Goal: Task Accomplishment & Management: Complete application form

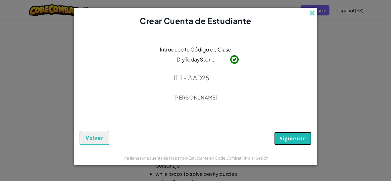
click at [295, 136] on span "Siguiente" at bounding box center [293, 138] width 26 height 7
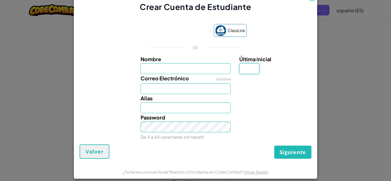
click at [244, 70] on input "Última inicial" at bounding box center [249, 68] width 20 height 11
click at [195, 67] on input "Nombre" at bounding box center [186, 68] width 90 height 11
type input "[PERSON_NAME]"
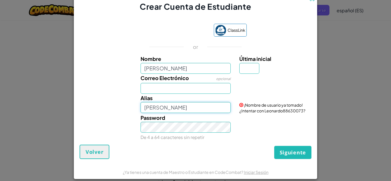
click at [178, 105] on input "[PERSON_NAME]" at bounding box center [186, 107] width 90 height 11
type input "Leo"
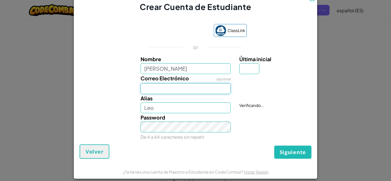
click at [169, 84] on input "Correo Electrónico" at bounding box center [186, 88] width 90 height 11
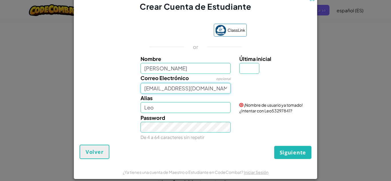
type input "[EMAIL_ADDRESS][DOMAIN_NAME]"
click at [246, 67] on input "Última inicial" at bounding box center [249, 68] width 20 height 11
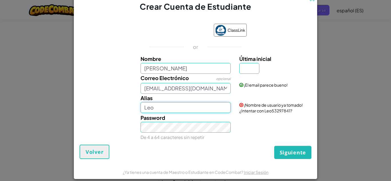
click at [195, 105] on input "Leo" at bounding box center [186, 107] width 90 height 11
type input "L"
type input "Leonard832"
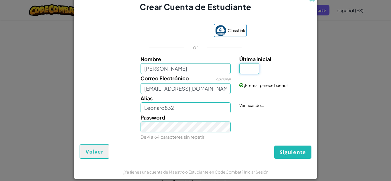
click at [250, 68] on input "Última inicial" at bounding box center [249, 68] width 20 height 11
click at [187, 71] on input "[PERSON_NAME]" at bounding box center [186, 68] width 90 height 11
type input "[PERSON_NAME]"
click at [254, 68] on input "Última inicial" at bounding box center [249, 68] width 20 height 11
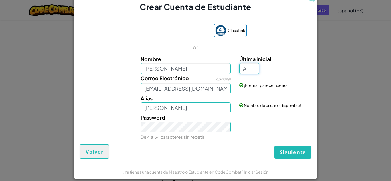
type input "A"
type input "[PERSON_NAME] [PERSON_NAME]"
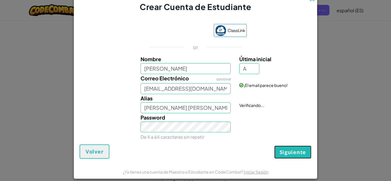
click at [294, 153] on span "Siguiente" at bounding box center [293, 152] width 26 height 7
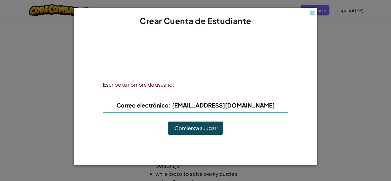
click at [202, 99] on b "Alias : Leonardo López AguilarA" at bounding box center [196, 96] width 112 height 7
click at [191, 96] on b "Alias : Leonardo López AguilarA" at bounding box center [196, 96] width 112 height 7
click at [150, 92] on h4 "Alias : Leonardo López AguilarA" at bounding box center [195, 96] width 173 height 9
drag, startPoint x: 150, startPoint y: 92, endPoint x: 150, endPoint y: 96, distance: 3.1
click at [150, 96] on h4 "Alias : Leonardo López AguilarA" at bounding box center [195, 96] width 173 height 9
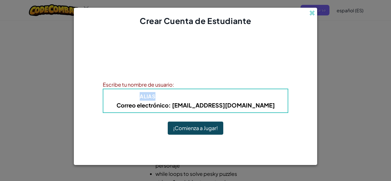
click at [150, 96] on span "Alias" at bounding box center [148, 96] width 16 height 7
click at [155, 96] on span "Alias" at bounding box center [148, 96] width 16 height 7
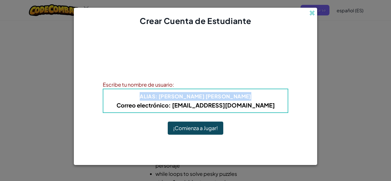
drag, startPoint x: 155, startPoint y: 96, endPoint x: 256, endPoint y: 96, distance: 100.5
click at [256, 96] on h4 "Alias : Leonardo López AguilarA" at bounding box center [195, 96] width 173 height 9
click at [245, 95] on h4 "Alias : Leonardo López AguilarA" at bounding box center [195, 96] width 173 height 9
drag, startPoint x: 243, startPoint y: 92, endPoint x: 149, endPoint y: 95, distance: 94.8
click at [149, 95] on h4 "Alias : Leonardo López AguilarA" at bounding box center [195, 96] width 173 height 9
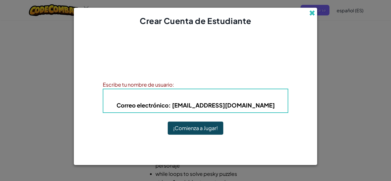
click at [313, 15] on span at bounding box center [312, 13] width 6 height 6
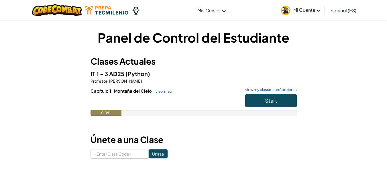
click at [302, 6] on link "Mi Cuenta" at bounding box center [300, 10] width 45 height 18
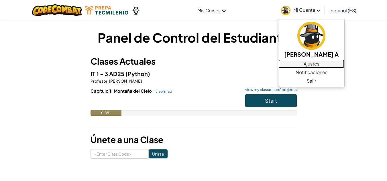
click at [321, 63] on link "Ajustes" at bounding box center [311, 64] width 66 height 9
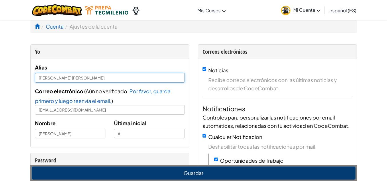
click at [100, 79] on input "[PERSON_NAME] [PERSON_NAME]" at bounding box center [110, 78] width 150 height 10
type input "L"
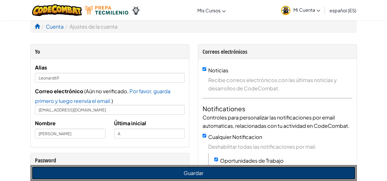
click at [145, 177] on button "Guardar" at bounding box center [193, 173] width 323 height 13
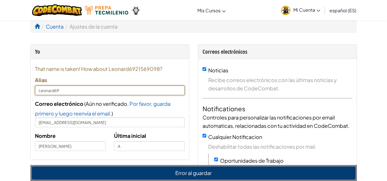
click at [112, 92] on input "Leonard69" at bounding box center [110, 91] width 150 height 10
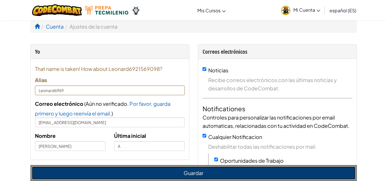
click at [114, 170] on button "Guardar" at bounding box center [193, 173] width 323 height 13
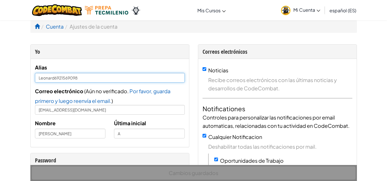
click at [85, 79] on input "Leonard6921569098" at bounding box center [110, 78] width 150 height 10
type input "Leonard6969"
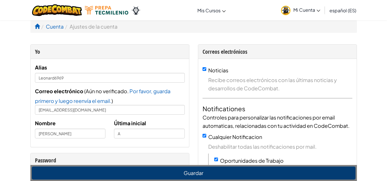
click at [96, 87] on div "Correo electrónico ( Aún no verificado. Por favor, guarda primero y luego reenv…" at bounding box center [110, 101] width 150 height 28
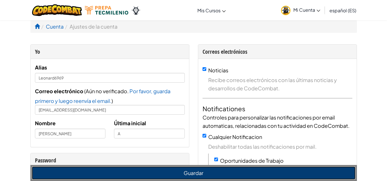
click at [133, 172] on button "Guardar" at bounding box center [193, 173] width 323 height 13
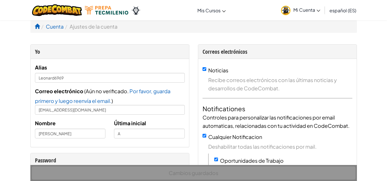
click at [310, 10] on span "Mi Cuenta" at bounding box center [306, 10] width 27 height 6
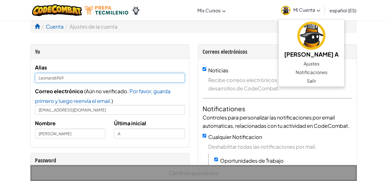
click at [120, 75] on input "Leonard6969" at bounding box center [110, 78] width 150 height 10
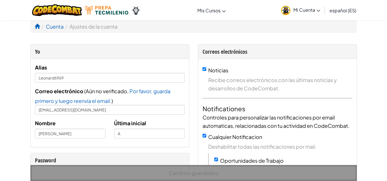
click at [157, 63] on div "Alias Leonard6969" at bounding box center [110, 72] width 150 height 19
click at [289, 10] on img at bounding box center [285, 10] width 9 height 9
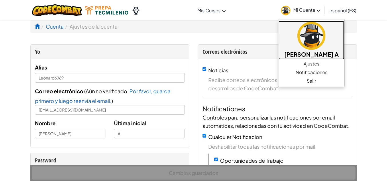
click at [319, 35] on img at bounding box center [311, 36] width 28 height 28
